Goal: Task Accomplishment & Management: Manage account settings

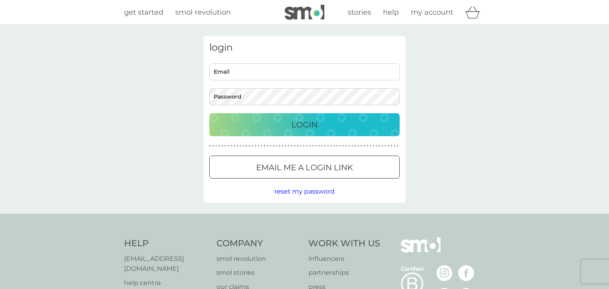
type input "sandybendle@gmail.com"
click at [345, 125] on div "Login" at bounding box center [304, 125] width 174 height 13
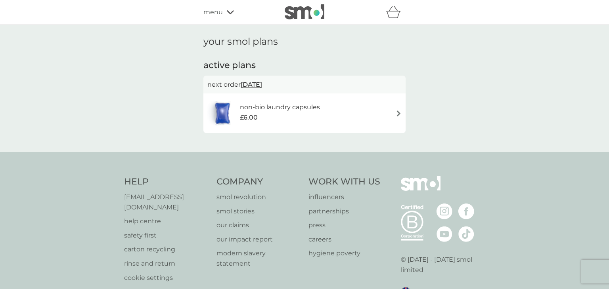
click at [399, 114] on img at bounding box center [399, 114] width 6 height 6
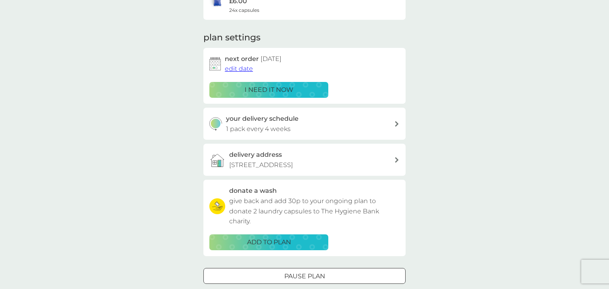
scroll to position [92, 0]
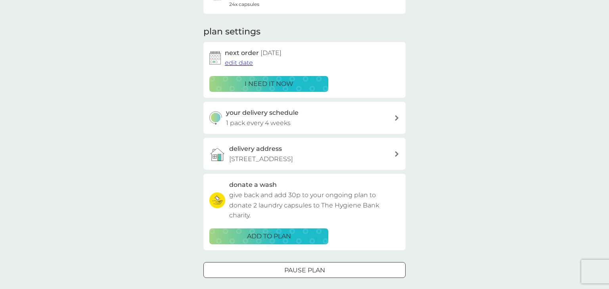
click at [397, 117] on icon at bounding box center [397, 118] width 4 height 6
select select "28"
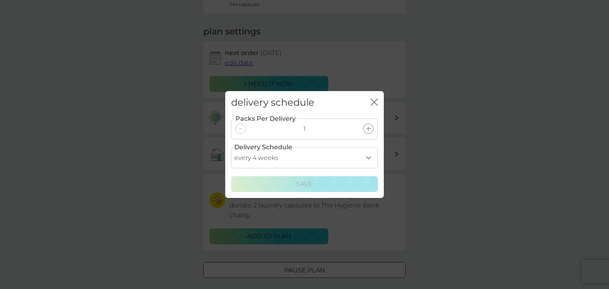
click at [375, 97] on div "close" at bounding box center [374, 102] width 7 height 11
click at [373, 103] on icon "close" at bounding box center [372, 102] width 3 height 6
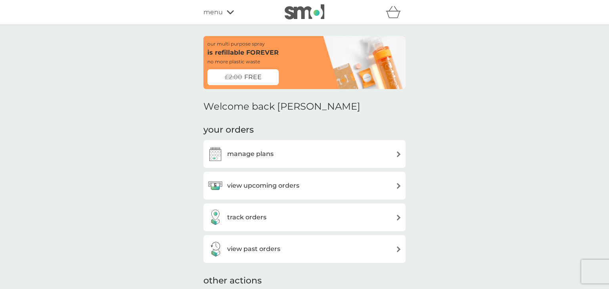
click at [269, 152] on h3 "manage plans" at bounding box center [250, 154] width 46 height 10
